Goal: Transaction & Acquisition: Purchase product/service

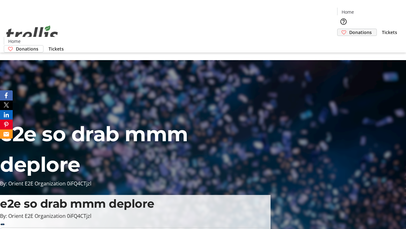
click at [349, 29] on span "Donations" at bounding box center [360, 32] width 23 height 7
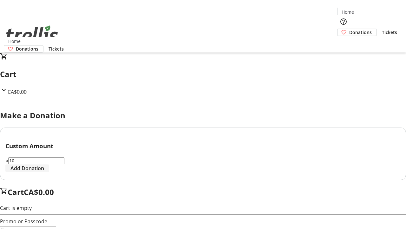
click at [44, 172] on span "Add Donation" at bounding box center [27, 168] width 34 height 8
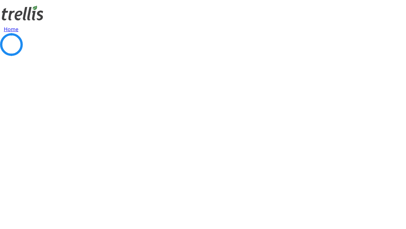
select select "CA"
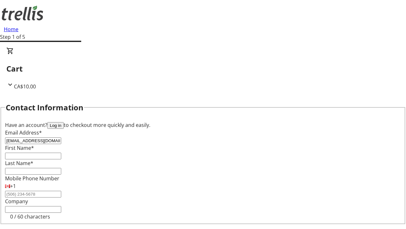
type input "[EMAIL_ADDRESS][DOMAIN_NAME]"
type input "[GEOGRAPHIC_DATA]"
type input "[PERSON_NAME]"
type input "[STREET_ADDRESS][PERSON_NAME]"
type input "Kelowna"
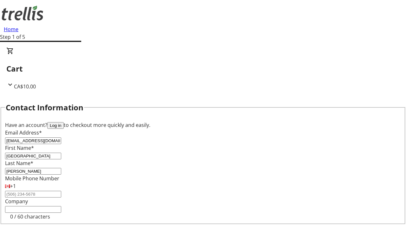
select select "BC"
type input "Kelowna"
type input "V1Y 0C2"
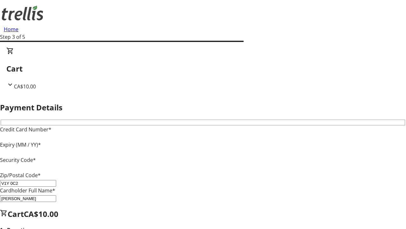
type input "V1Y 0C2"
